Goal: Task Accomplishment & Management: Use online tool/utility

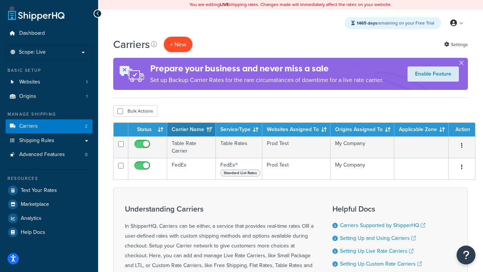
click at [178, 45] on button "+ New" at bounding box center [178, 44] width 29 height 15
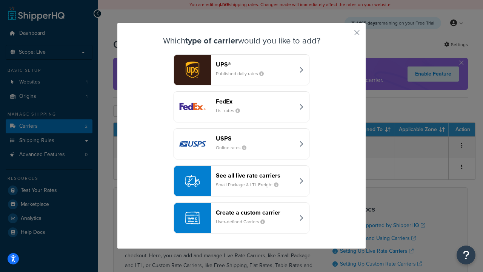
click at [241, 107] on div "FedEx List rates" at bounding box center [255, 107] width 79 height 18
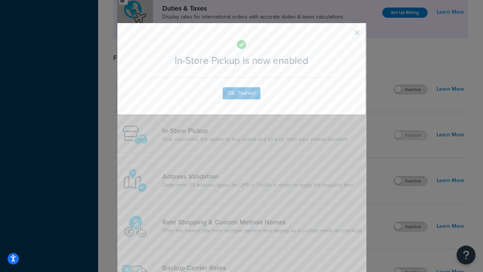
click at [345, 35] on button "button" at bounding box center [346, 35] width 2 height 2
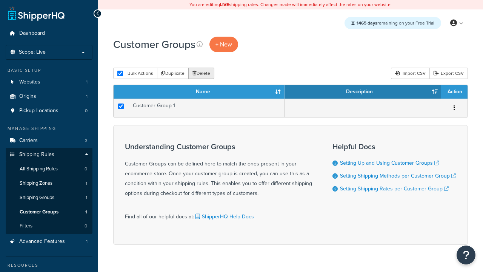
click at [201, 74] on button "Delete" at bounding box center [201, 73] width 26 height 11
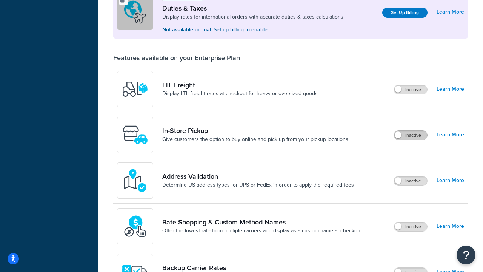
scroll to position [231, 0]
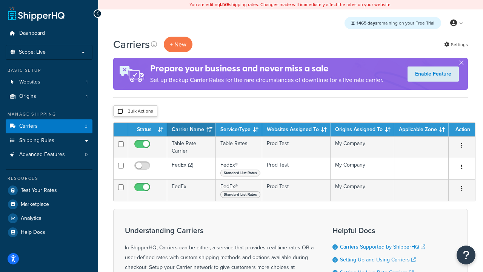
click at [120, 112] on input "checkbox" at bounding box center [120, 111] width 6 height 6
checkbox input "true"
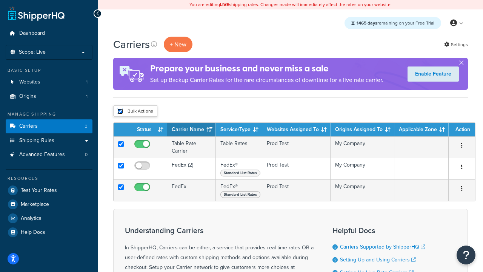
click at [0, 0] on button "Delete" at bounding box center [0, 0] width 0 height 0
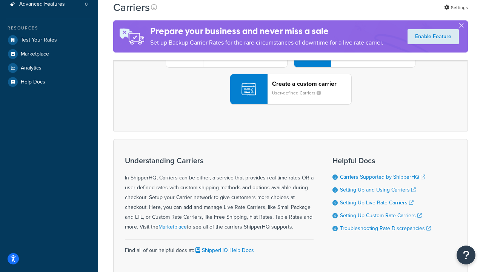
click at [290, 104] on div "UPS® Published daily rates FedEx List rates USPS Online rates See all live rate…" at bounding box center [290, 52] width 339 height 105
click at [290, 98] on div "Create a custom carrier User-defined Carriers" at bounding box center [311, 89] width 79 height 18
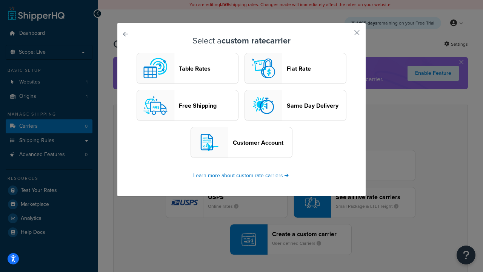
click at [187, 69] on header "Table Rates" at bounding box center [208, 68] width 59 height 7
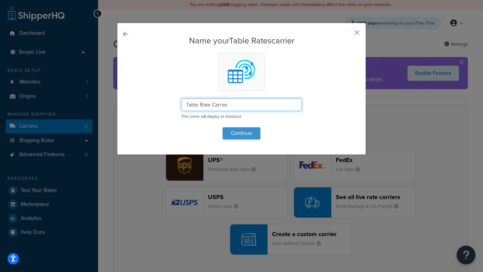
type input "Table Rate Carrier"
click at [241, 133] on button "Continue" at bounding box center [242, 133] width 38 height 12
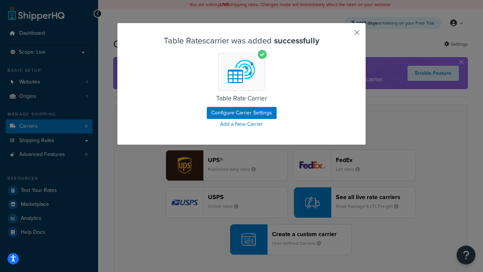
click at [345, 35] on button "button" at bounding box center [346, 35] width 2 height 2
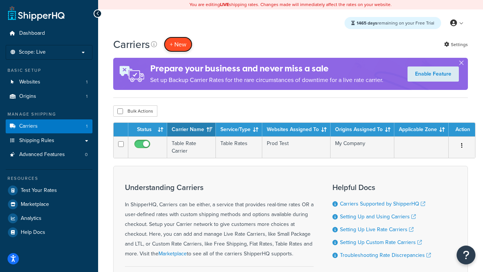
click at [178, 45] on button "+ New" at bounding box center [178, 44] width 29 height 15
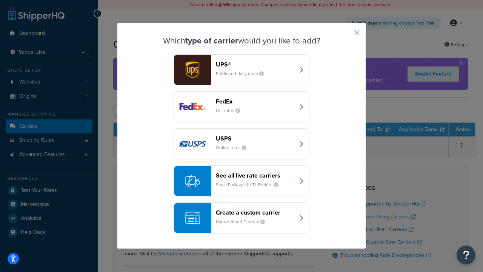
click at [255, 101] on header "FedEx" at bounding box center [255, 101] width 79 height 7
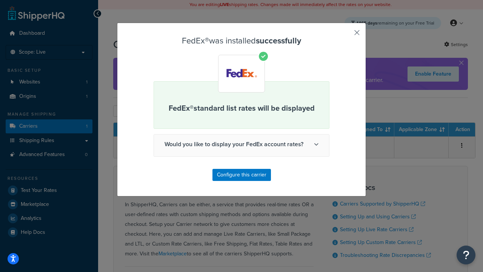
click at [345, 35] on button "button" at bounding box center [346, 35] width 2 height 2
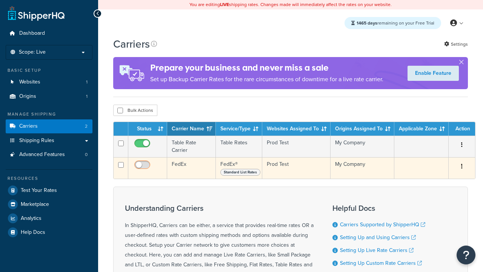
click at [143, 167] on input "checkbox" at bounding box center [143, 166] width 21 height 9
checkbox input "true"
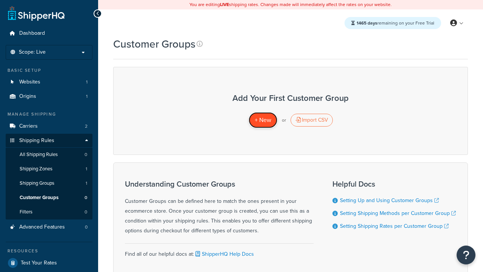
click at [263, 120] on span "+ New" at bounding box center [263, 119] width 17 height 9
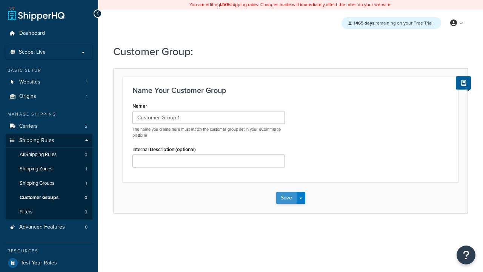
type input "Customer Group 1"
click at [286, 198] on button "Save" at bounding box center [286, 198] width 20 height 12
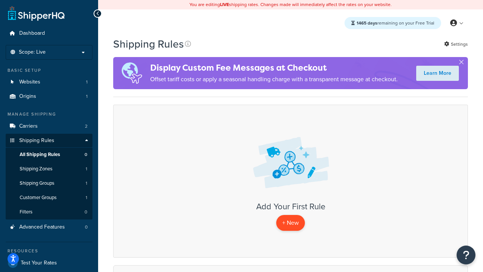
click at [290, 223] on p "+ New" at bounding box center [290, 222] width 29 height 15
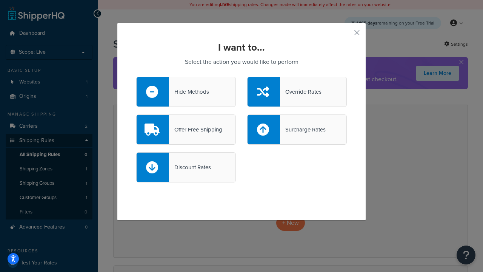
click at [186, 92] on div "Hide Methods" at bounding box center [189, 91] width 40 height 11
click at [0, 0] on input "Hide Methods" at bounding box center [0, 0] width 0 height 0
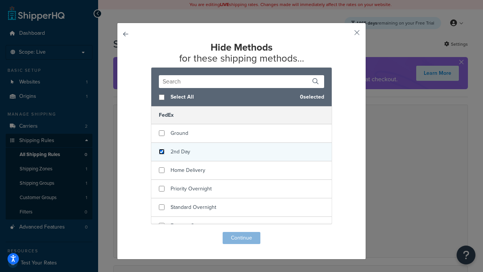
click at [161, 152] on input "checkbox" at bounding box center [162, 152] width 6 height 6
checkbox input "true"
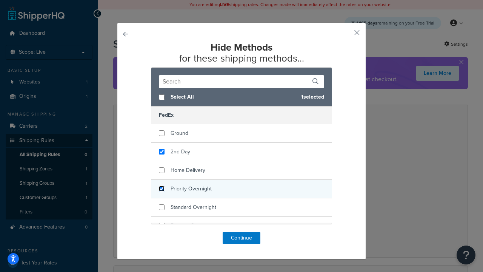
click at [161, 189] on input "checkbox" at bounding box center [162, 189] width 6 height 6
checkbox input "true"
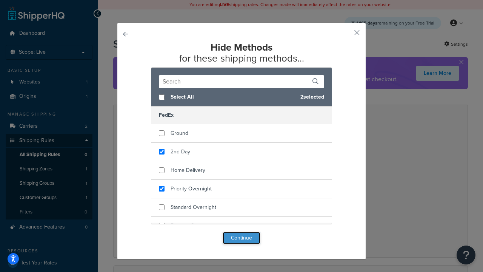
click at [241, 238] on button "Continue" at bounding box center [242, 238] width 38 height 12
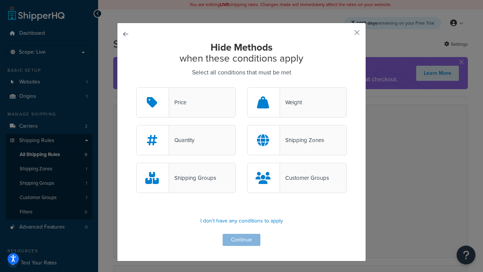
click at [297, 178] on div "Customer Groups" at bounding box center [304, 177] width 49 height 11
click at [0, 0] on input "Customer Groups" at bounding box center [0, 0] width 0 height 0
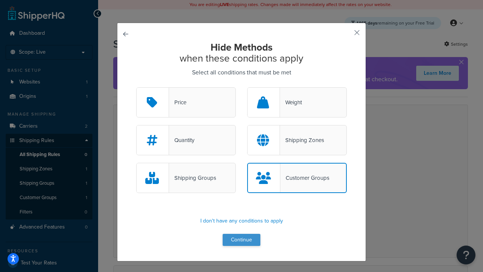
click at [241, 240] on button "Continue" at bounding box center [242, 239] width 38 height 12
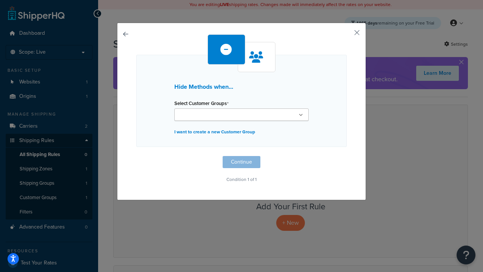
click at [241, 114] on ul at bounding box center [241, 114] width 134 height 12
